Goal: Task Accomplishment & Management: Manage account settings

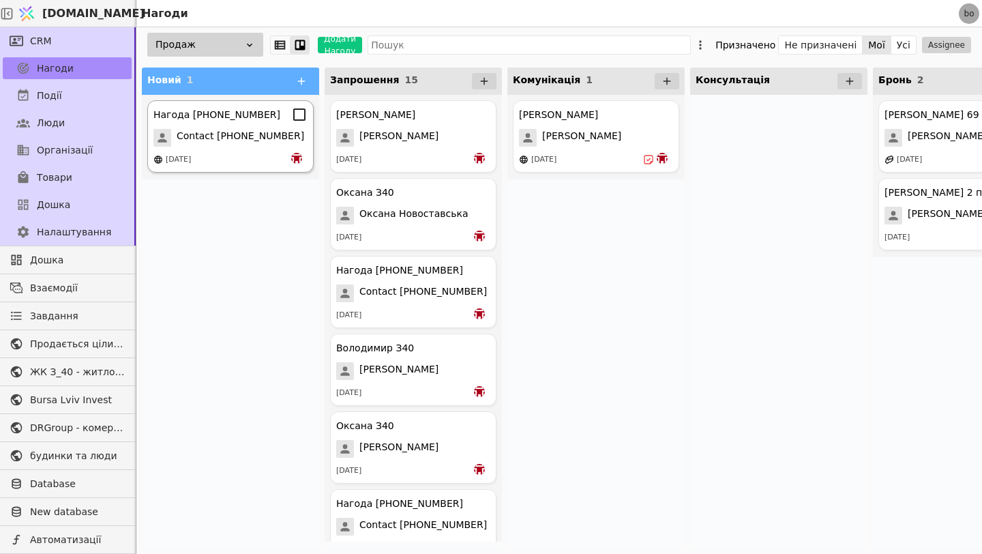
click at [213, 153] on div "[DATE]" at bounding box center [230, 160] width 154 height 14
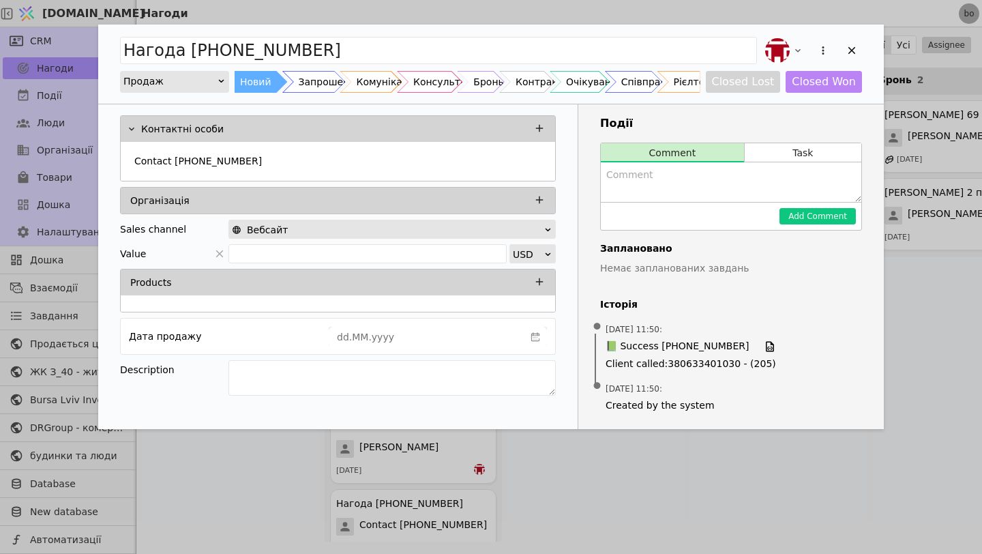
click at [702, 169] on textarea "Add Opportunity" at bounding box center [731, 182] width 261 height 40
click at [330, 82] on div "Запрошення" at bounding box center [330, 82] width 63 height 22
click at [647, 174] on textarea "Add Opportunity" at bounding box center [731, 182] width 261 height 40
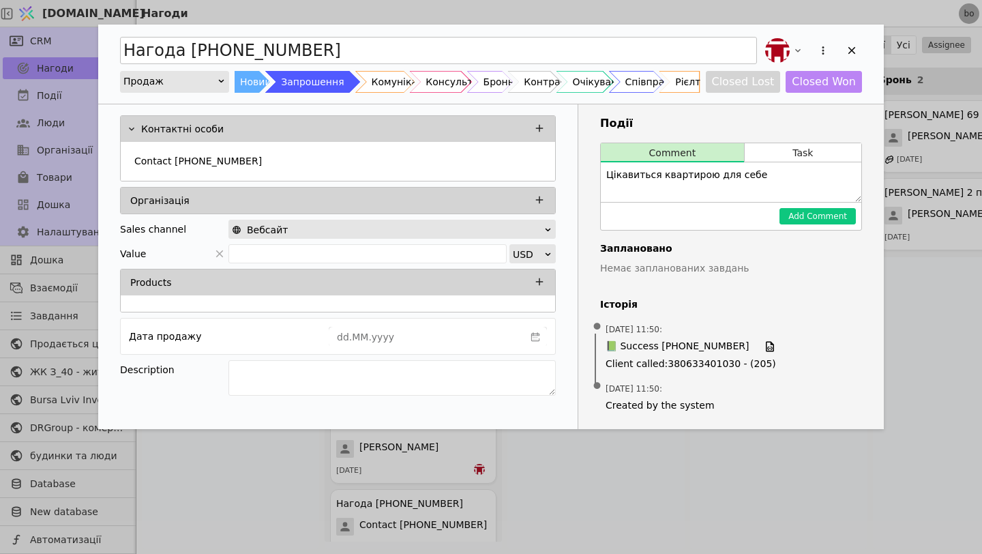
type textarea "Цікавиться квартирою для себе"
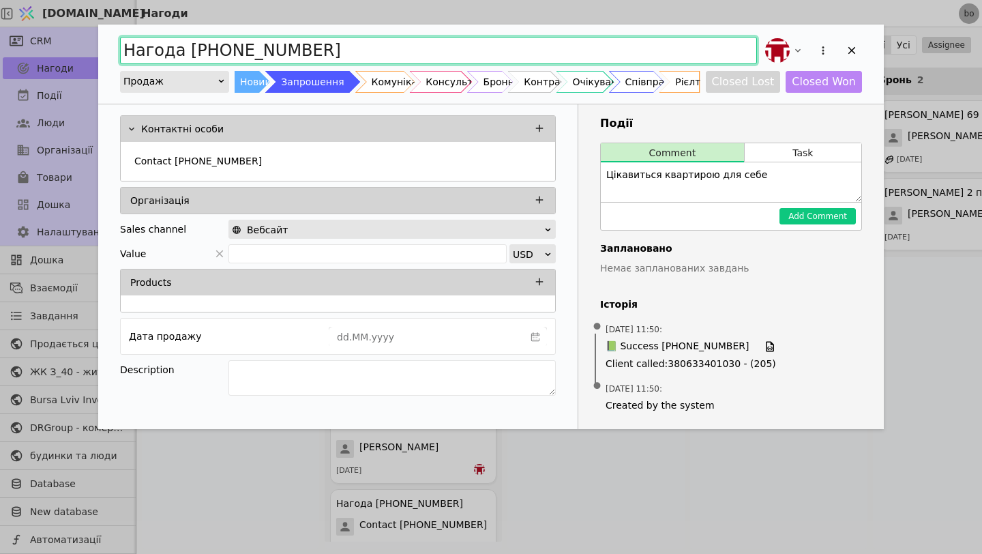
drag, startPoint x: 346, startPoint y: 55, endPoint x: 103, endPoint y: 42, distance: 243.1
click at [103, 42] on div "Нагода [PHONE_NUMBER] Продаж Новий Запрошення Комунікація Консультація Бронь Ко…" at bounding box center [491, 64] width 786 height 79
type input "Олена"
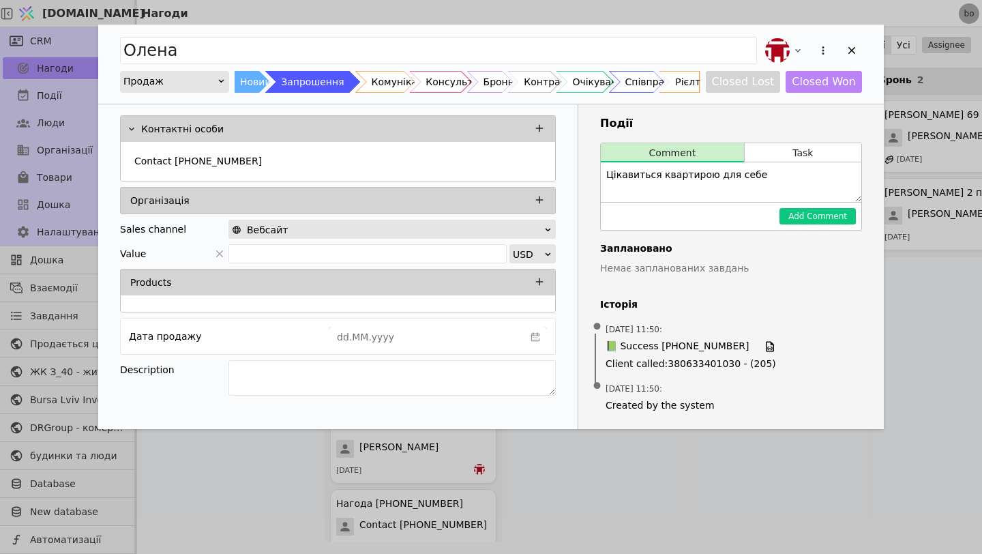
click at [785, 191] on textarea "Цікавиться квартирою для себе" at bounding box center [731, 182] width 261 height 40
type textarea "Цікавиться квартирою для себе"
click at [805, 214] on button "Add Comment" at bounding box center [818, 216] width 76 height 16
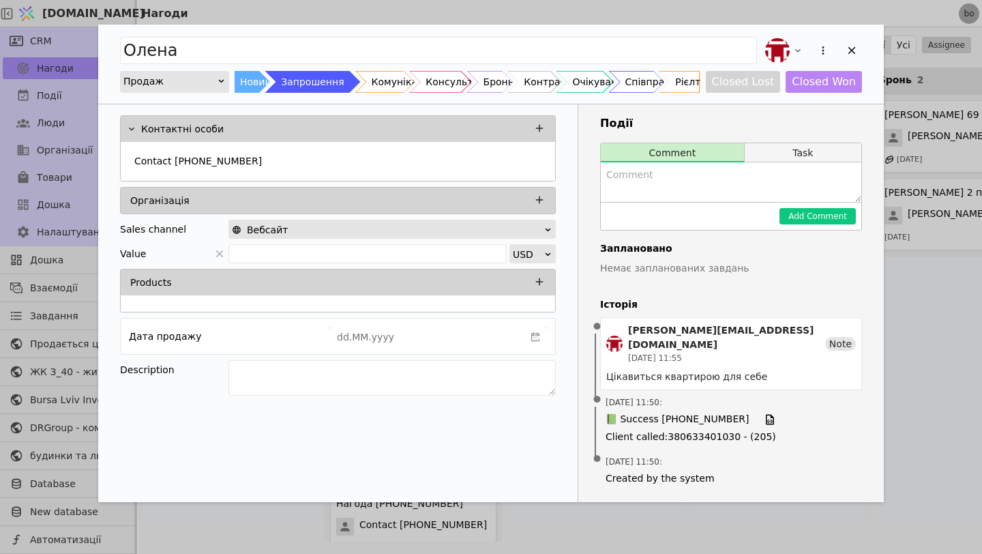
click at [804, 160] on button "Task" at bounding box center [803, 152] width 117 height 19
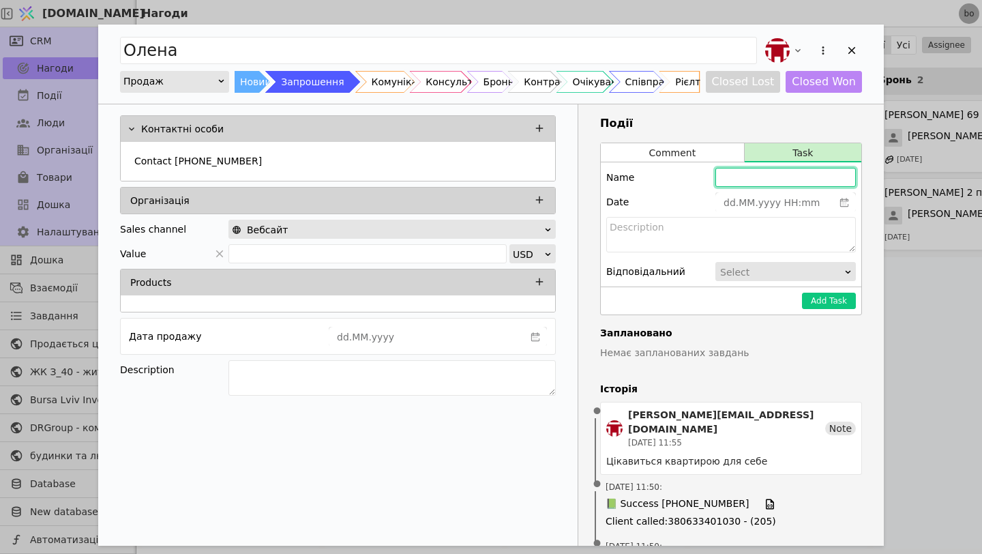
click at [746, 178] on input "Add Opportunity" at bounding box center [785, 177] width 140 height 19
type input "dd.MM.yyyy HH:mm"
click at [739, 205] on input "dd.MM.yyyy HH:mm" at bounding box center [774, 202] width 117 height 19
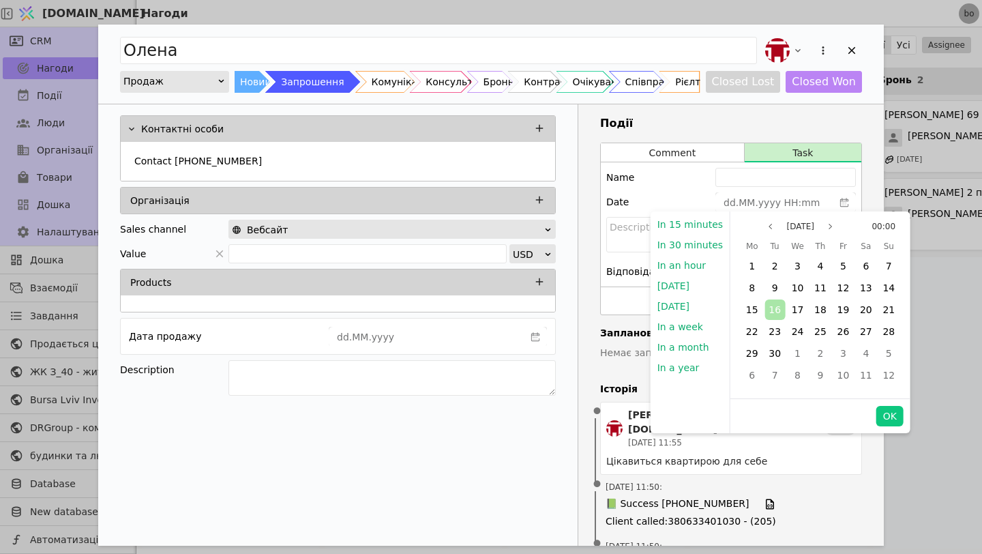
click at [773, 308] on span "16" at bounding box center [775, 309] width 12 height 11
click at [878, 222] on button "00:00" at bounding box center [883, 226] width 35 height 16
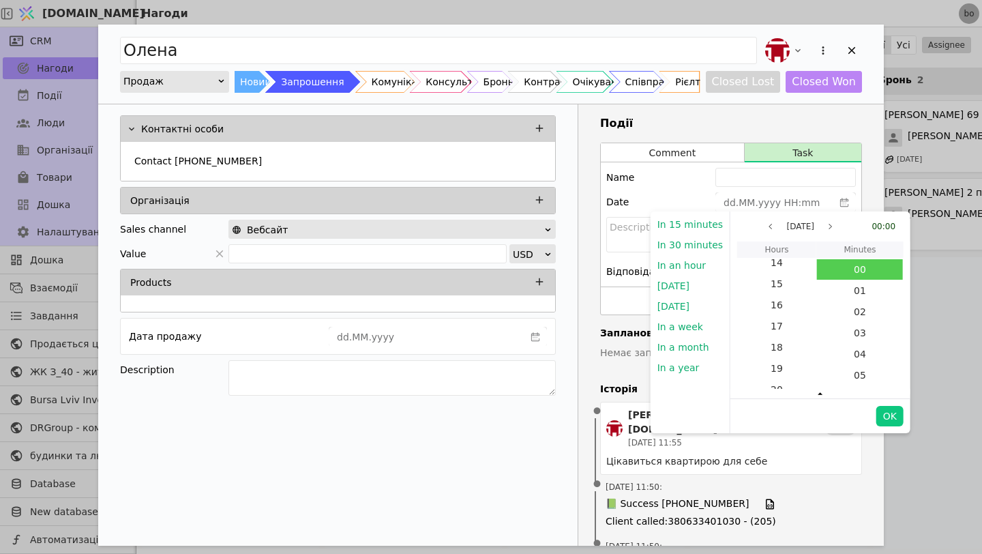
scroll to position [310, 0]
click at [775, 295] on span "15" at bounding box center [777, 300] width 78 height 20
click at [882, 416] on button "OK" at bounding box center [889, 416] width 27 height 20
type input "[DATE] 15:00"
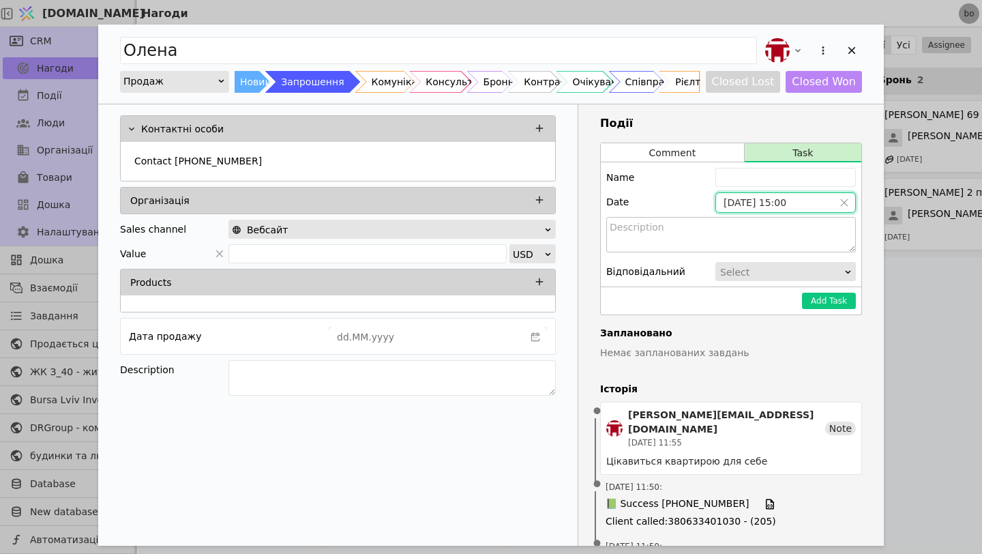
click at [694, 235] on textarea "Add Opportunity" at bounding box center [731, 234] width 250 height 35
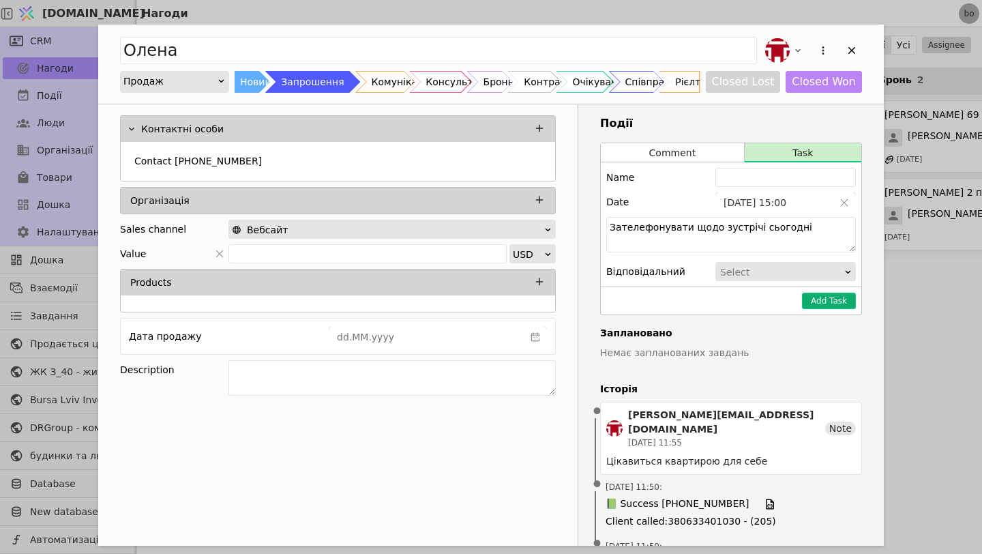
type textarea "Зателефонувати щодо зустрічі сьогодні"
click at [822, 295] on button "Add Task" at bounding box center [829, 301] width 54 height 16
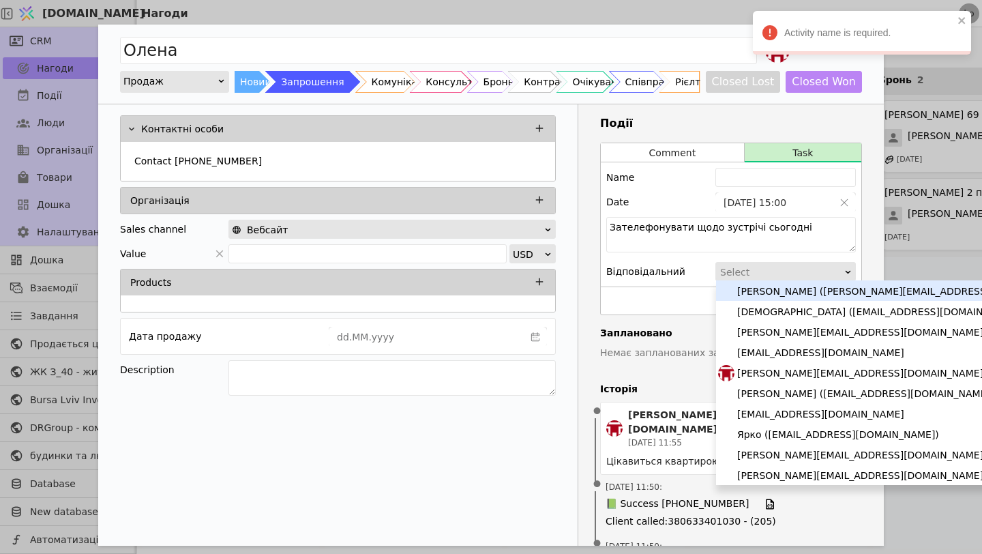
click at [818, 265] on div "Select" at bounding box center [781, 272] width 122 height 19
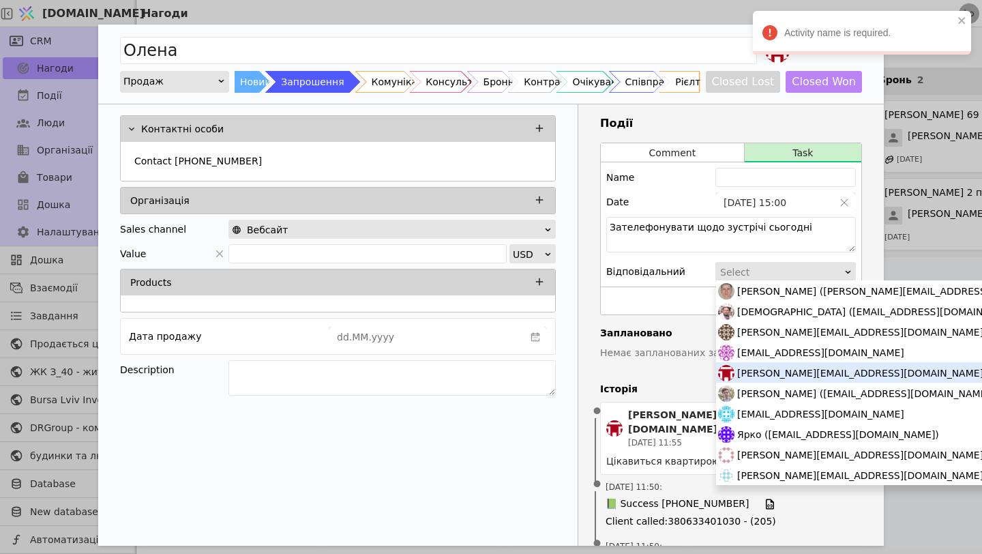
click at [780, 376] on span "[PERSON_NAME][EMAIL_ADDRESS][DOMAIN_NAME]" at bounding box center [860, 373] width 246 height 20
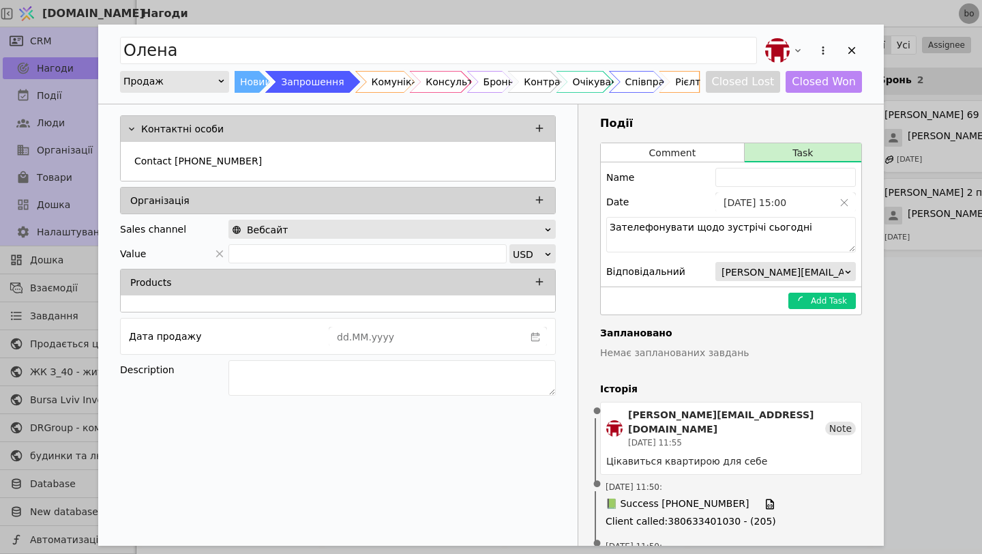
click at [705, 350] on p "Немає запланованих завдань" at bounding box center [731, 353] width 262 height 14
click at [793, 237] on textarea "Зателефонувати щодо зустрічі сьогодні" at bounding box center [731, 234] width 250 height 35
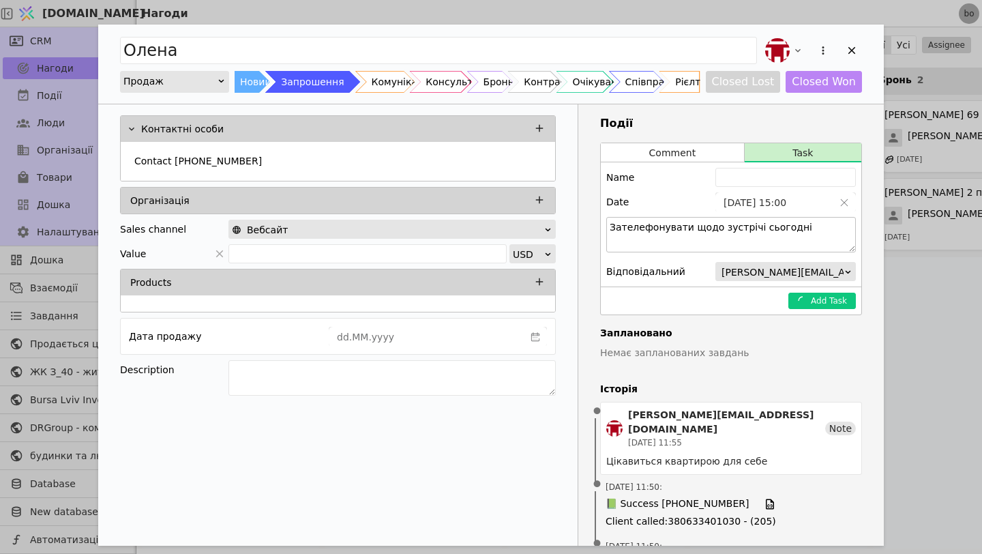
click at [793, 237] on textarea "Зателефонувати щодо зустрічі сьогодні" at bounding box center [731, 234] width 250 height 35
click at [662, 146] on button "Comment" at bounding box center [672, 152] width 143 height 19
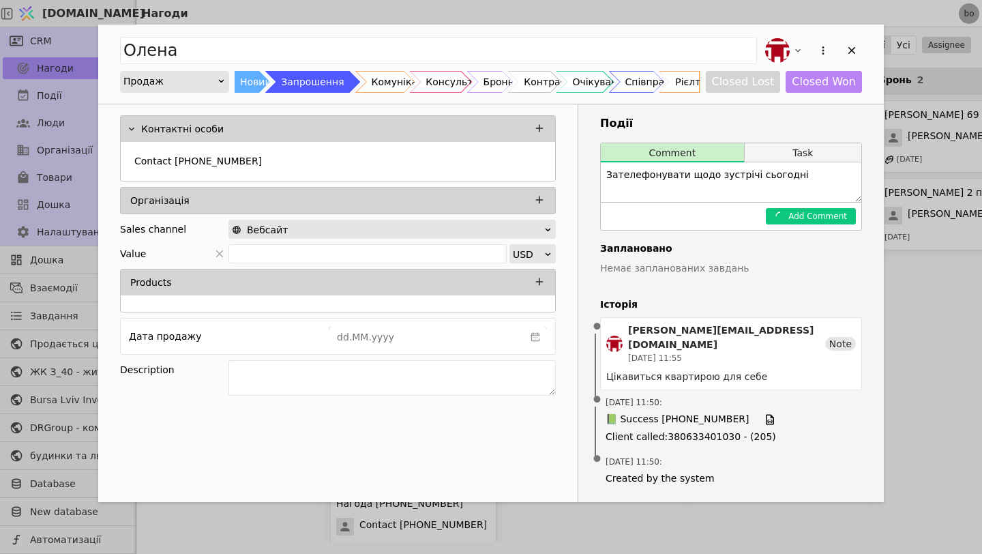
click at [769, 155] on button "Task" at bounding box center [803, 152] width 117 height 19
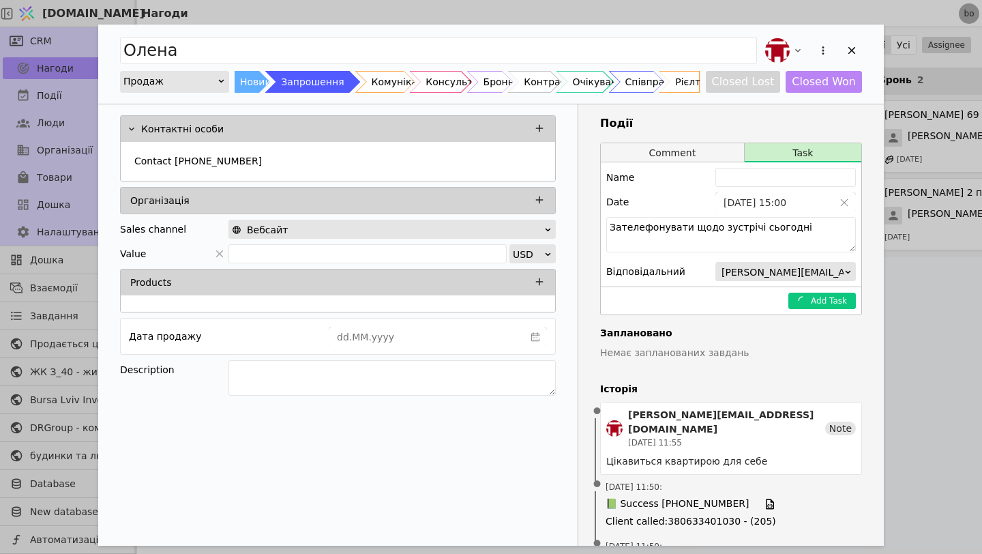
click at [692, 160] on button "Comment" at bounding box center [672, 152] width 143 height 19
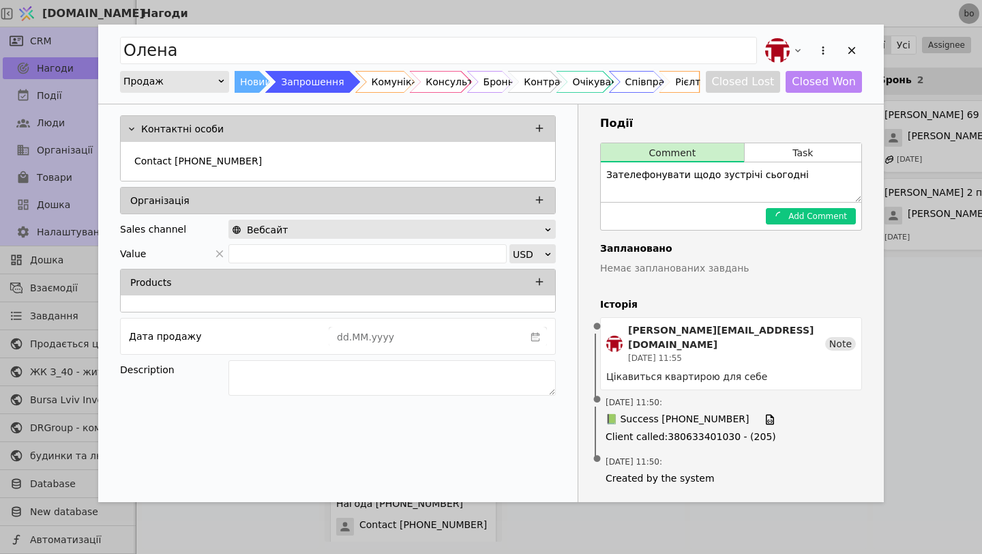
click at [327, 79] on div "Запрошення" at bounding box center [312, 82] width 63 height 22
click at [857, 43] on div "Add Opportunity" at bounding box center [852, 50] width 20 height 20
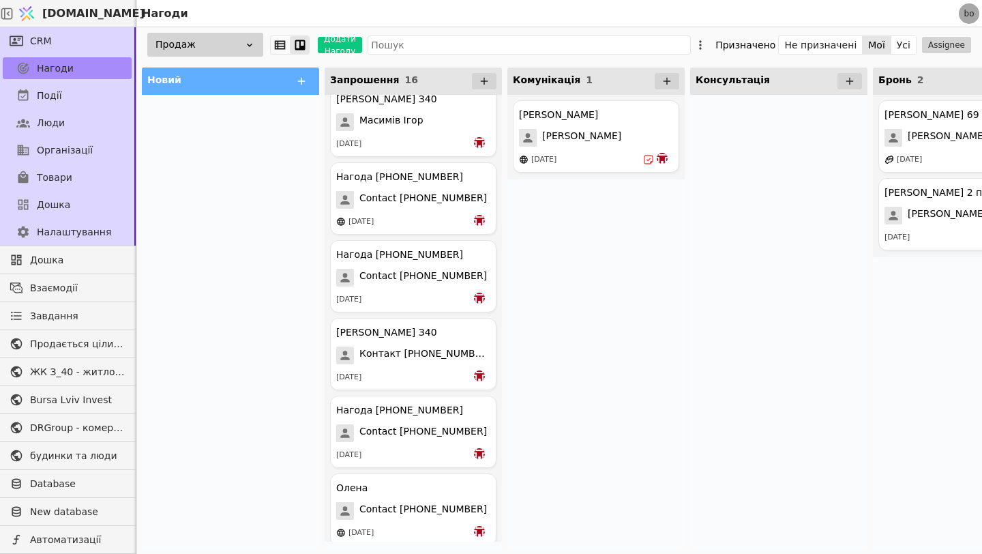
scroll to position [803, 0]
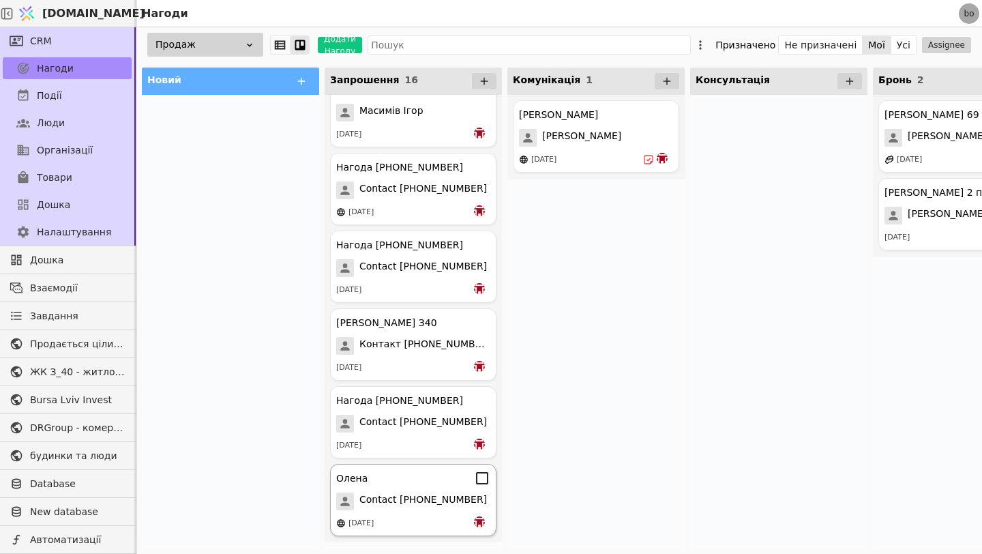
click at [374, 509] on span "Contact [PHONE_NUMBER]" at bounding box center [423, 501] width 128 height 18
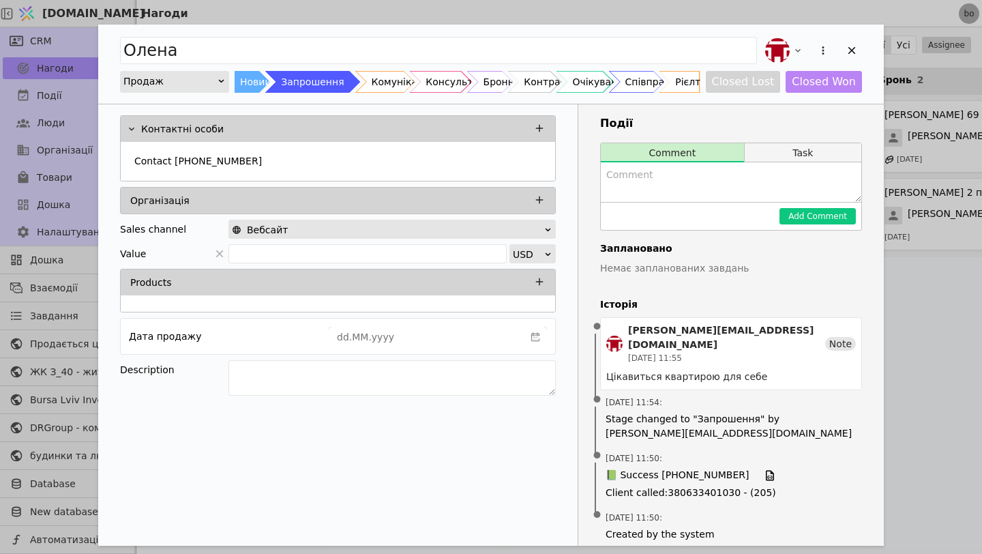
click at [778, 155] on button "Task" at bounding box center [803, 152] width 117 height 19
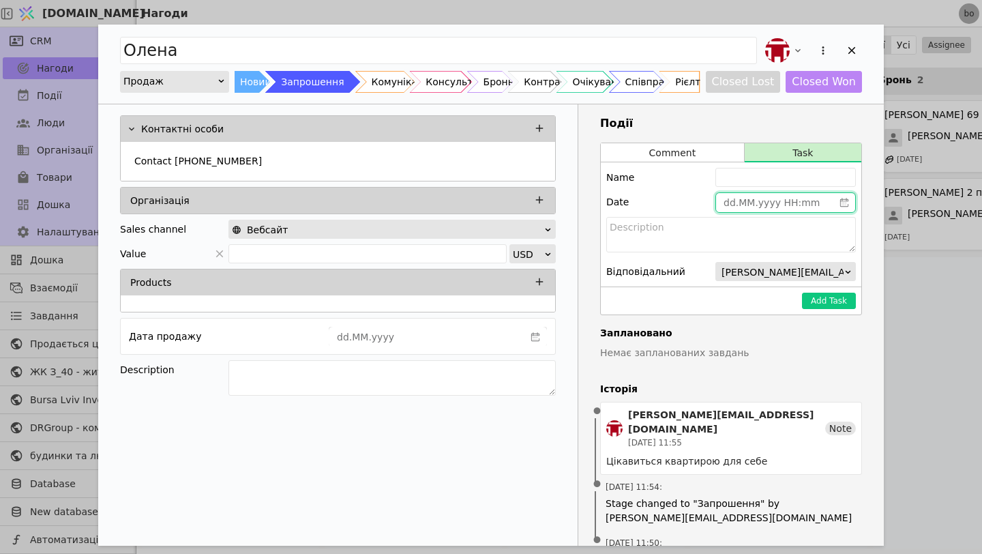
type input "dd.MM.yyyy HH:mm"
click at [777, 199] on input "dd.MM.yyyy HH:mm" at bounding box center [774, 202] width 117 height 19
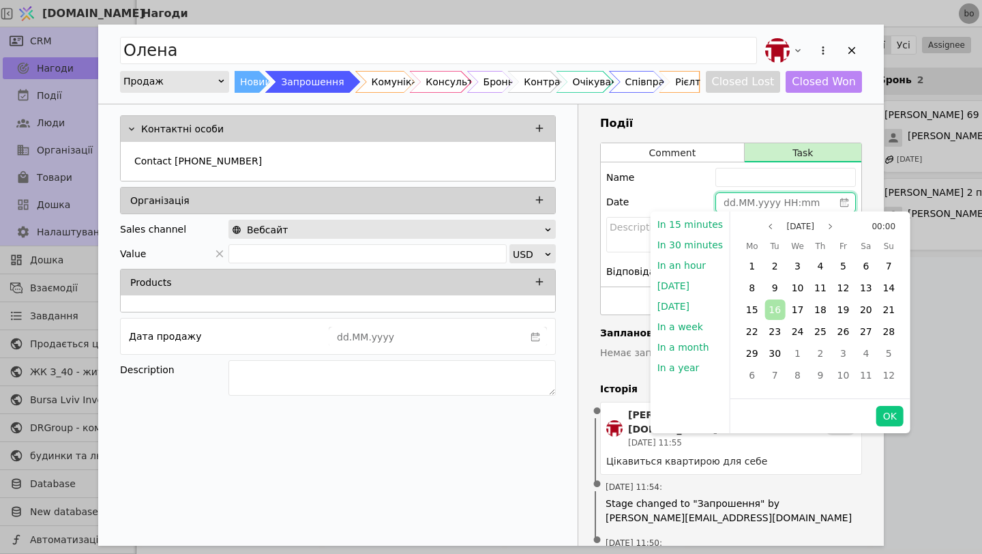
click at [771, 311] on span "16" at bounding box center [775, 309] width 12 height 11
click at [886, 221] on button "00:00" at bounding box center [883, 226] width 35 height 16
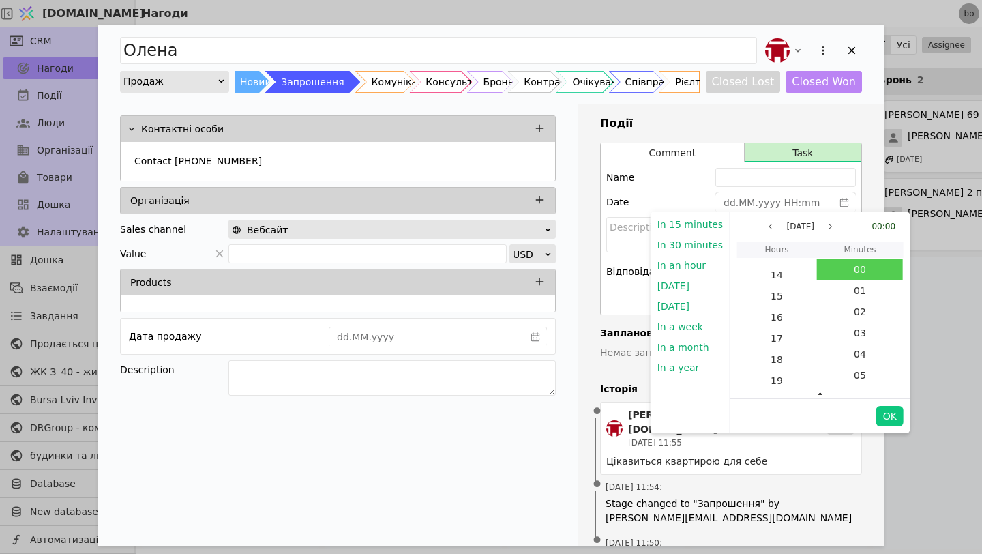
scroll to position [488, 0]
click at [780, 286] on span "15" at bounding box center [777, 286] width 78 height 20
click at [892, 421] on button "OK" at bounding box center [889, 416] width 27 height 20
type input "[DATE] 15:00"
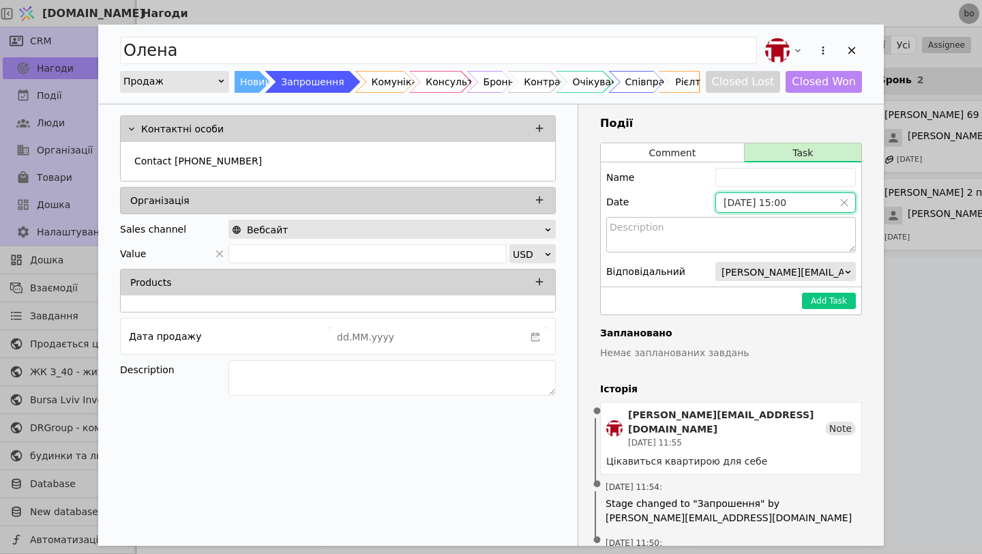
click at [730, 231] on textarea "Add Opportunity" at bounding box center [731, 234] width 250 height 35
paste textarea "Зателефонувати щодо зустрічі сьогодні"
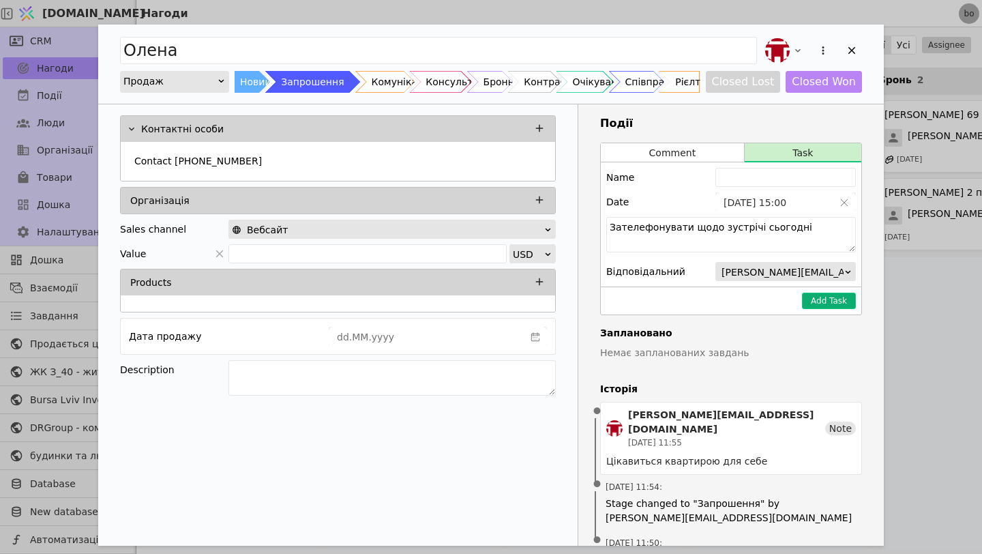
type textarea "Зателефонувати щодо зустрічі сьогодні"
click at [815, 295] on button "Add Task" at bounding box center [829, 301] width 54 height 16
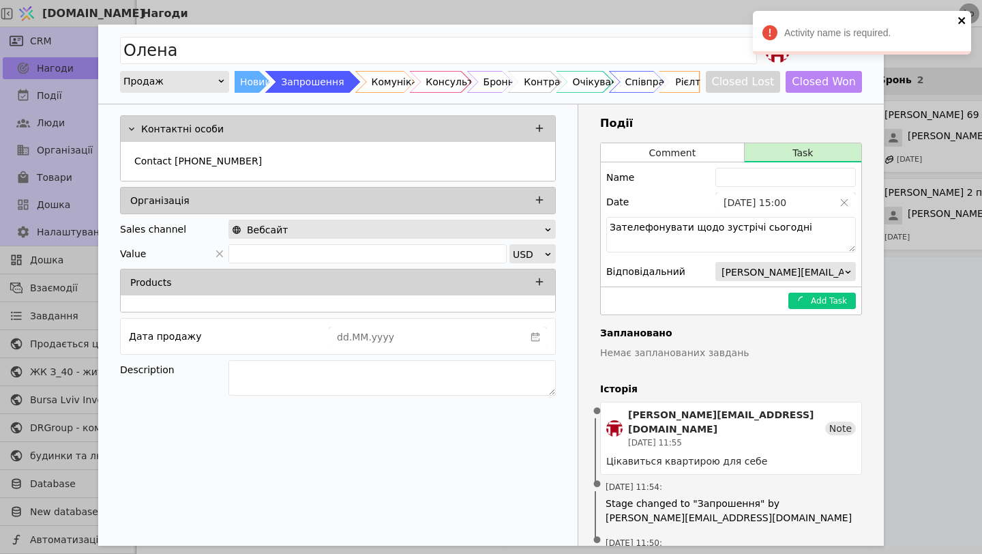
click at [961, 16] on icon "close" at bounding box center [963, 20] width 10 height 11
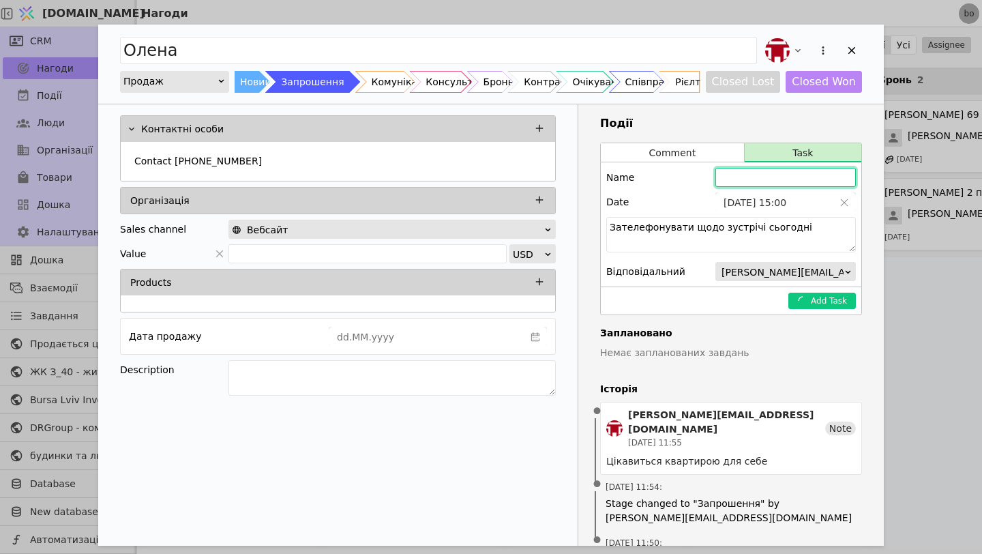
click at [760, 184] on input "Add Opportunity" at bounding box center [785, 177] width 140 height 19
type input "Б"
type input "Зателефонувати"
click at [811, 310] on div "Add Task" at bounding box center [731, 300] width 261 height 28
click at [696, 152] on button "Comment" at bounding box center [672, 152] width 143 height 19
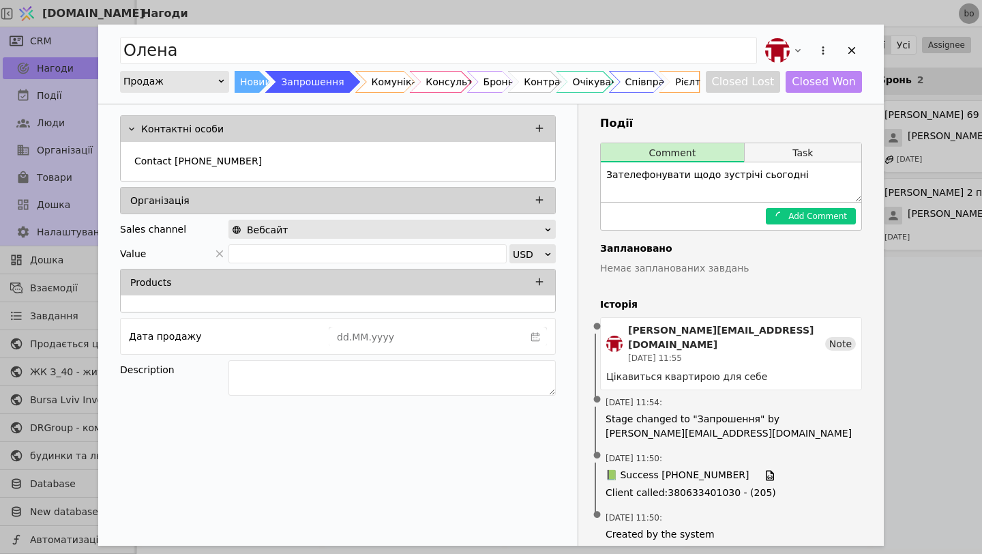
click at [771, 143] on button "Task" at bounding box center [803, 152] width 117 height 19
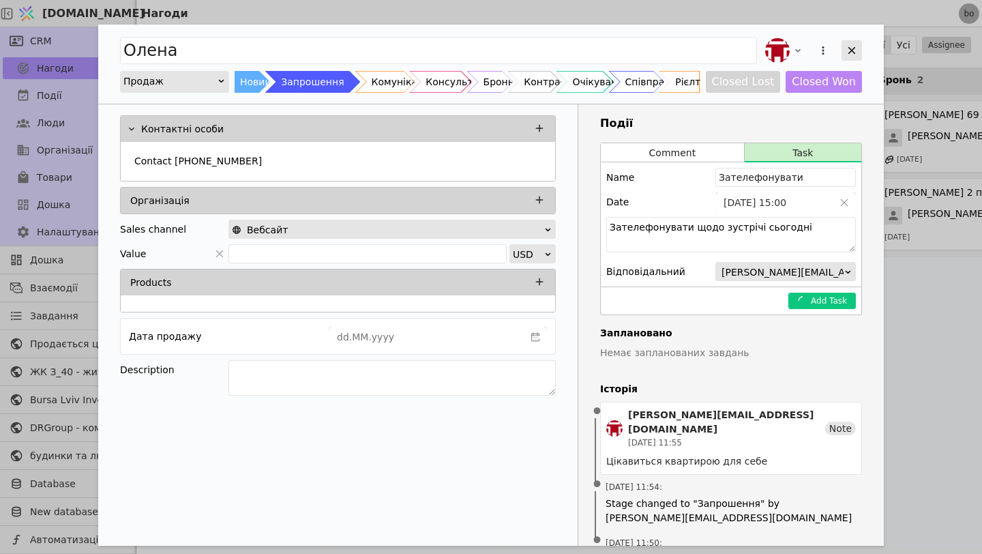
click at [854, 48] on icon "Add Opportunity" at bounding box center [852, 51] width 8 height 8
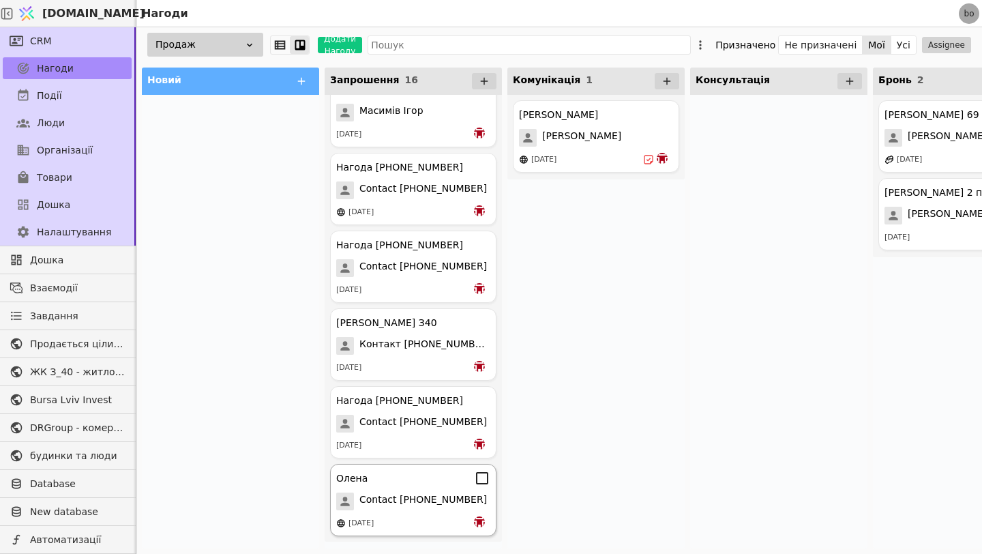
click at [416, 512] on div "[PERSON_NAME] Contact [PHONE_NUMBER] [DATE]" at bounding box center [413, 500] width 166 height 72
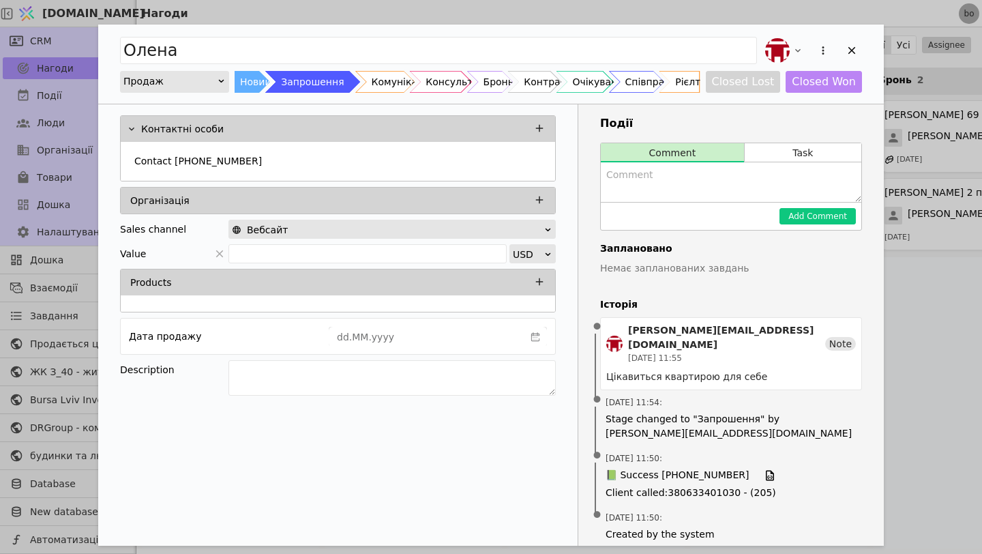
click at [291, 142] on div "Contact [PHONE_NUMBER]" at bounding box center [338, 161] width 434 height 39
drag, startPoint x: 253, startPoint y: 163, endPoint x: 174, endPoint y: 164, distance: 79.1
click at [174, 164] on div "Contact [PHONE_NUMBER]" at bounding box center [338, 162] width 418 height 25
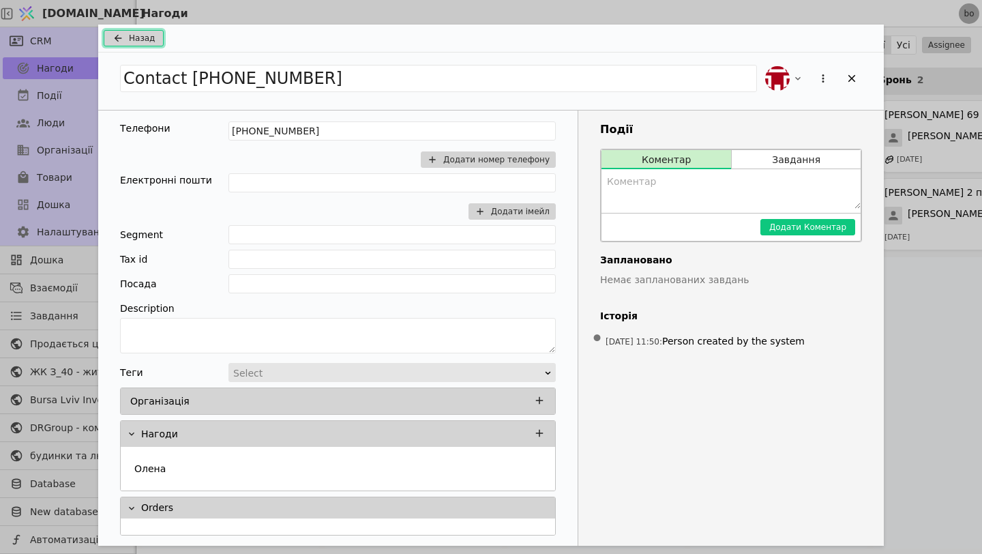
click at [116, 38] on icon "Add Opportunity" at bounding box center [119, 39] width 8 height 8
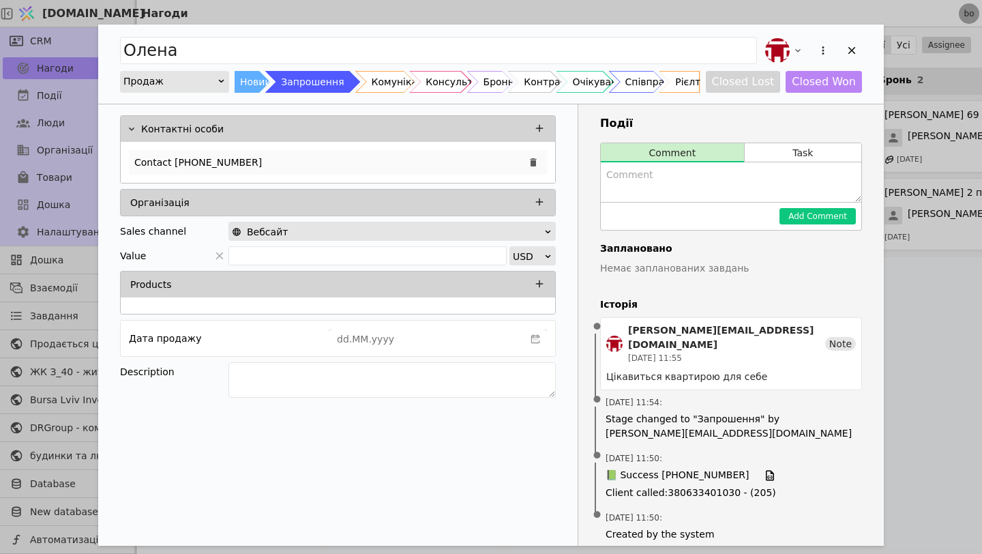
click at [256, 166] on div "Contact [PHONE_NUMBER]" at bounding box center [338, 162] width 418 height 25
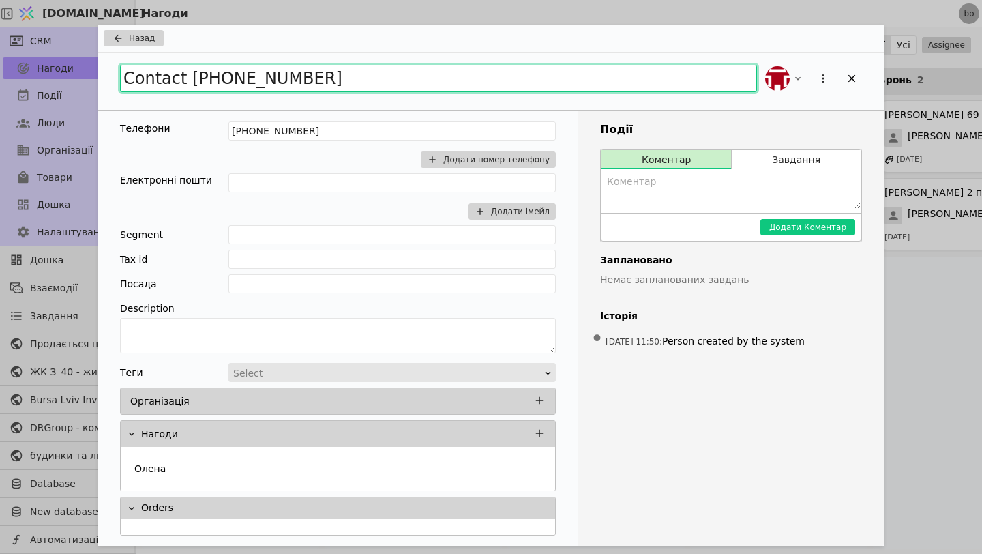
drag, startPoint x: 324, startPoint y: 77, endPoint x: 213, endPoint y: 79, distance: 110.5
click at [213, 79] on input "Contact [PHONE_NUMBER]" at bounding box center [438, 78] width 637 height 27
